Goal: Information Seeking & Learning: Learn about a topic

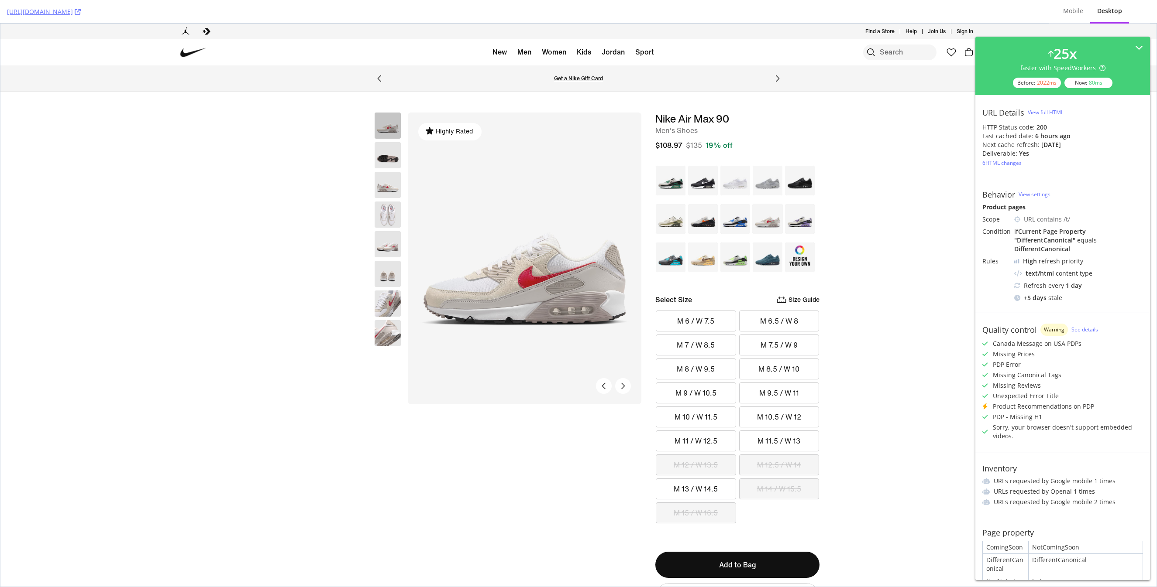
click at [81, 9] on icon at bounding box center [78, 12] width 6 height 6
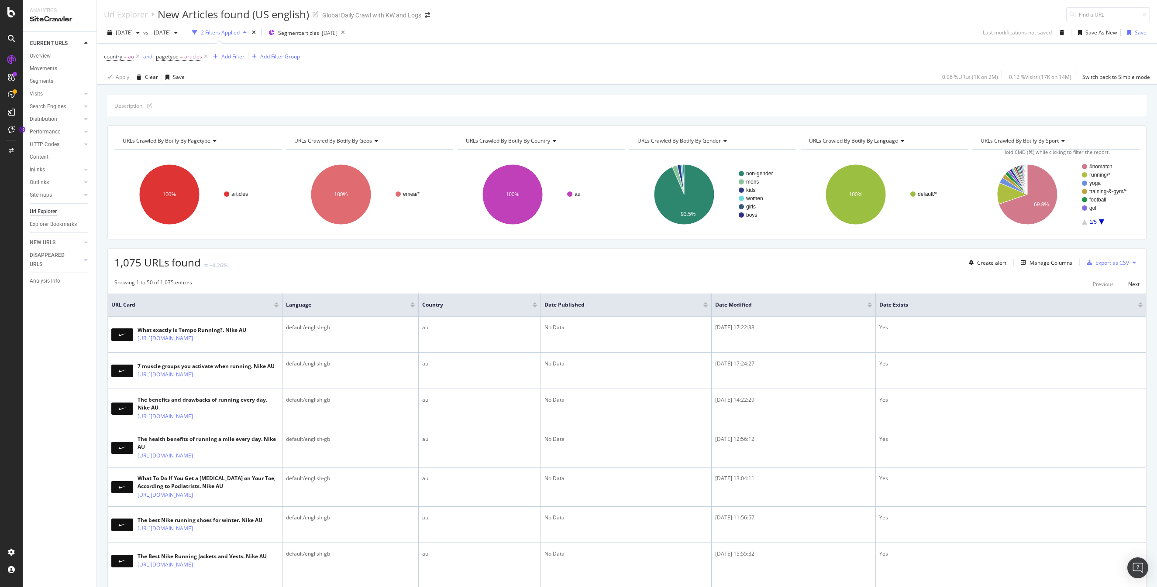
scroll to position [1, 0]
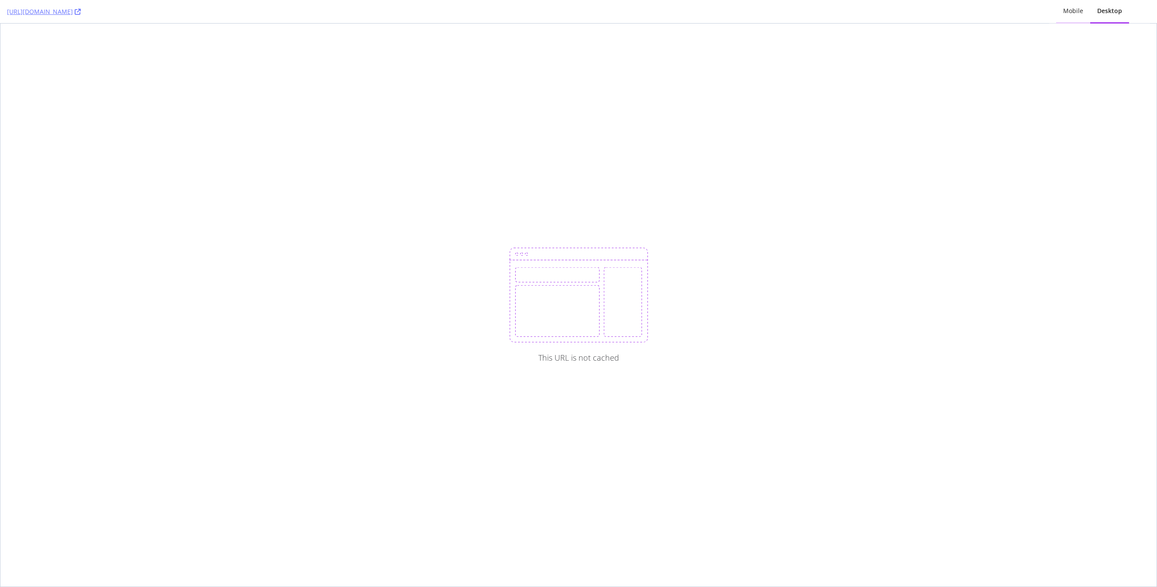
click at [1067, 15] on div "Mobile" at bounding box center [1073, 12] width 34 height 24
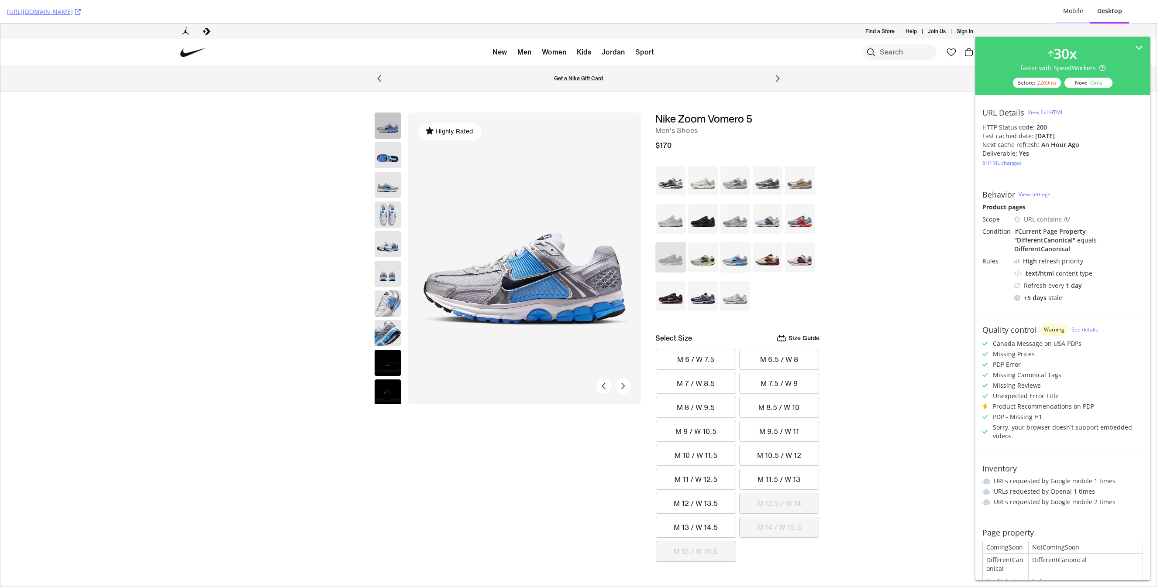
click at [1077, 13] on div "Mobile" at bounding box center [1073, 11] width 20 height 9
